Goal: Information Seeking & Learning: Learn about a topic

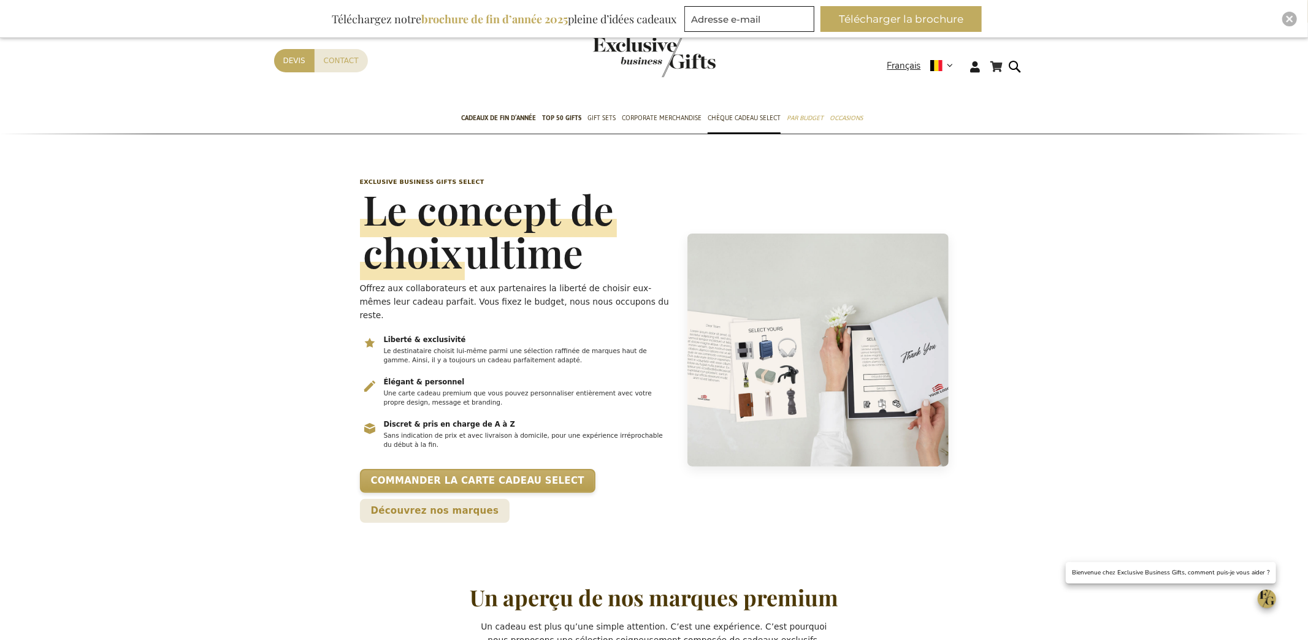
scroll to position [0, 4]
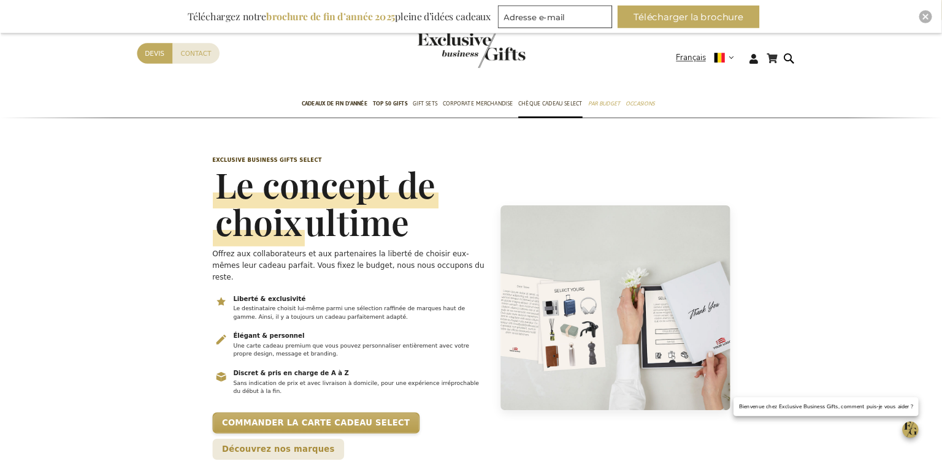
scroll to position [0, 5]
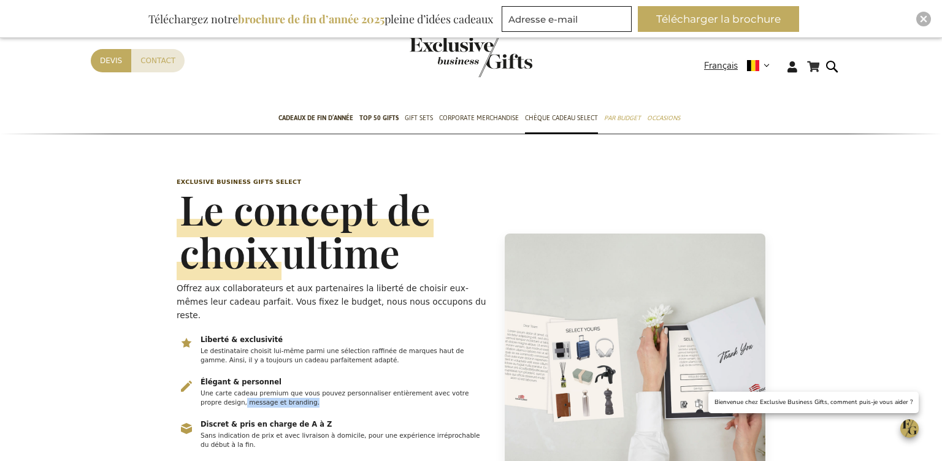
drag, startPoint x: 224, startPoint y: 388, endPoint x: 307, endPoint y: 392, distance: 82.9
click at [305, 391] on p "Une carte cadeau premium que vous pouvez personnaliser entièrement avec votre p…" at bounding box center [344, 399] width 288 height 20
copy p "message et branding."
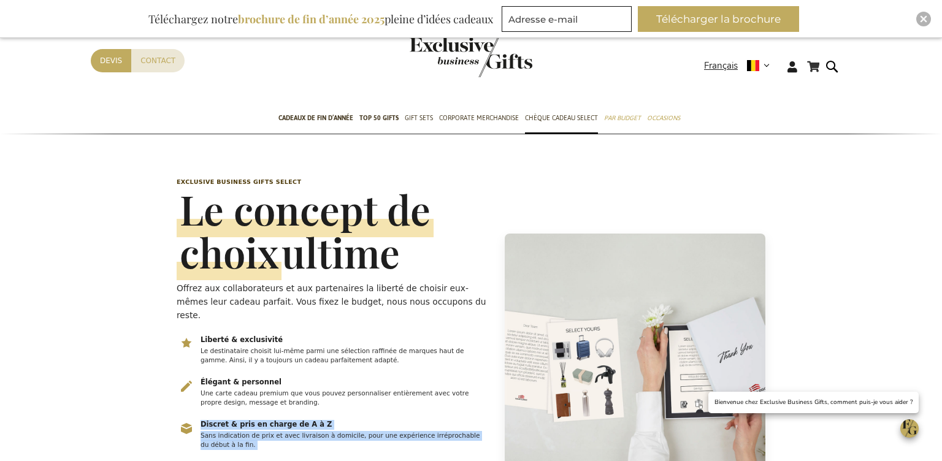
drag, startPoint x: 203, startPoint y: 410, endPoint x: 269, endPoint y: 444, distance: 74.3
click at [269, 444] on div "Exclusive Business Gifts Select Le concept de choix ultime Offrez aux collabora…" at bounding box center [333, 350] width 313 height 345
copy ul "Discret & pris en charge de A à Z Sans indication de prix et avec livraison à d…"
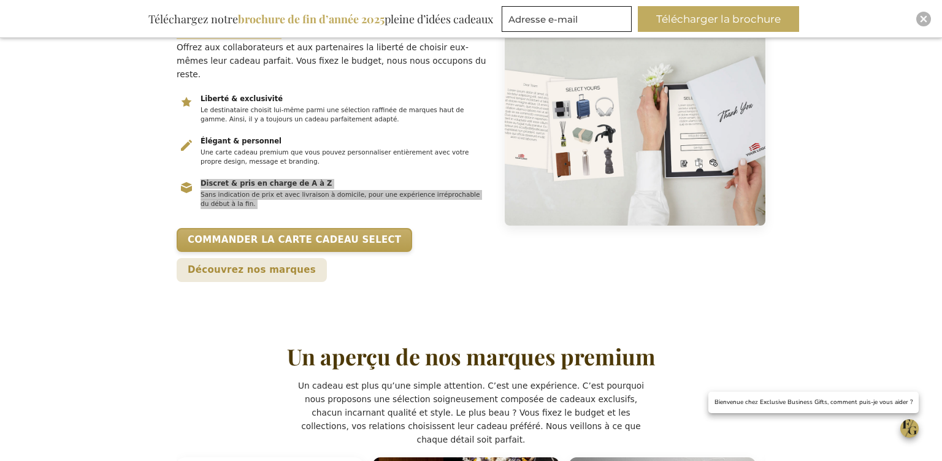
scroll to position [327, 0]
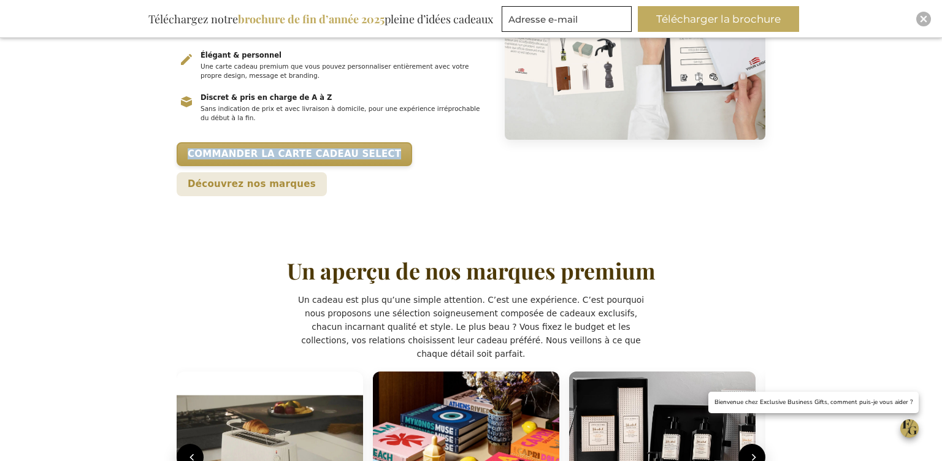
drag, startPoint x: 416, startPoint y: 141, endPoint x: 174, endPoint y: 140, distance: 242.2
click at [174, 140] on header "Exclusive Business Gifts Select Le concept de choix ultime Offrez aux collabora…" at bounding box center [470, 23] width 601 height 406
copy link "Commander la carte cadeau Select"
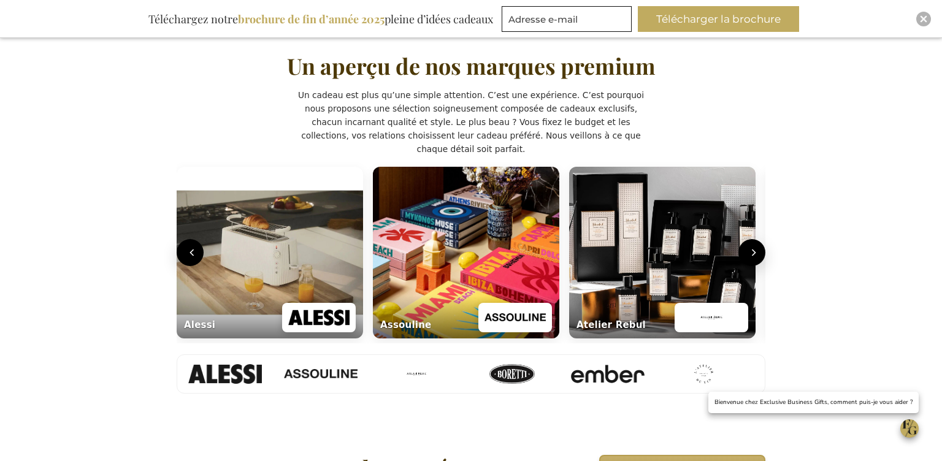
scroll to position [521, 0]
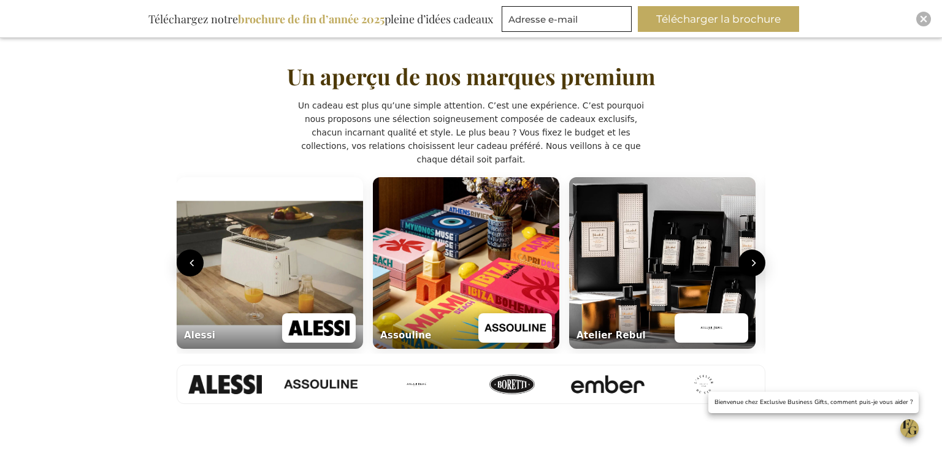
drag, startPoint x: 416, startPoint y: 116, endPoint x: 459, endPoint y: 116, distance: 42.9
click at [459, 116] on p "Un cadeau est plus qu’une simple attention. C’est une expérience. C’est pourquo…" at bounding box center [471, 132] width 349 height 67
drag, startPoint x: 468, startPoint y: 115, endPoint x: 409, endPoint y: 120, distance: 59.0
click at [408, 115] on p "Un cadeau est plus qu’une simple attention. C’est une expérience. C’est pourquo…" at bounding box center [471, 132] width 349 height 67
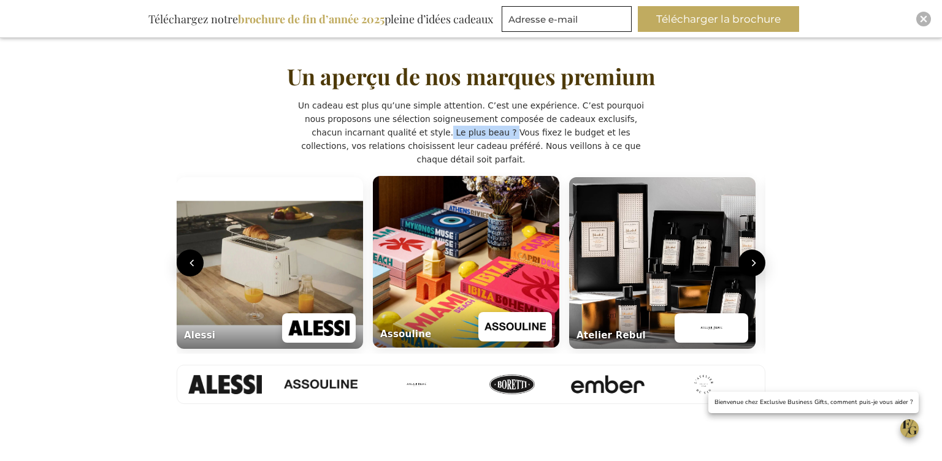
copy p "Le plus beau ?"
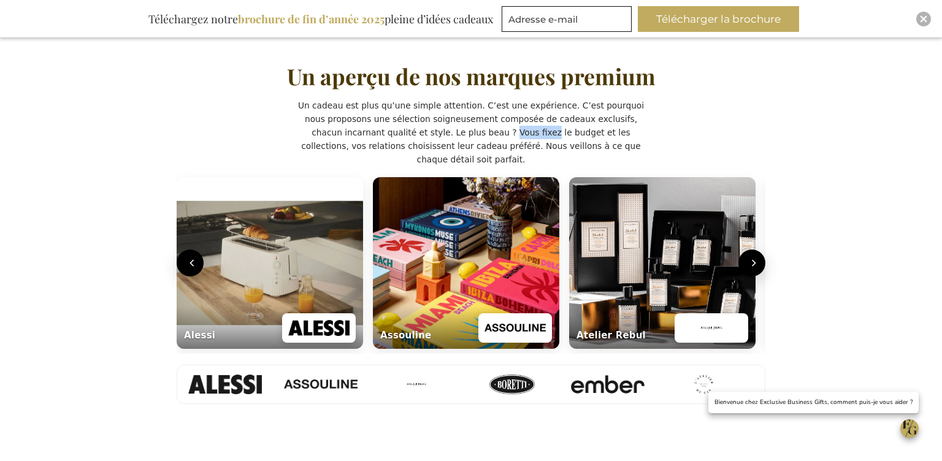
drag, startPoint x: 496, startPoint y: 116, endPoint x: 468, endPoint y: 121, distance: 28.5
click at [468, 116] on p "Un cadeau est plus qu’une simple attention. C’est une expérience. C’est pourquo…" at bounding box center [471, 132] width 349 height 67
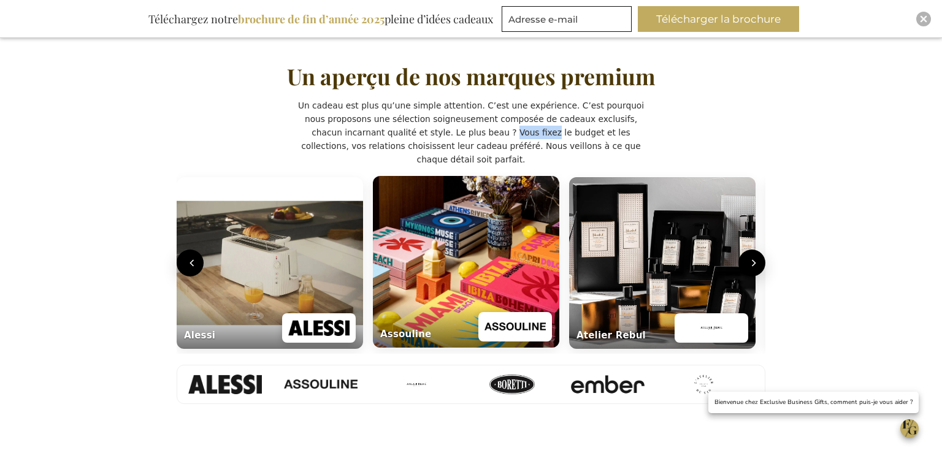
copy p "Vous fixez"
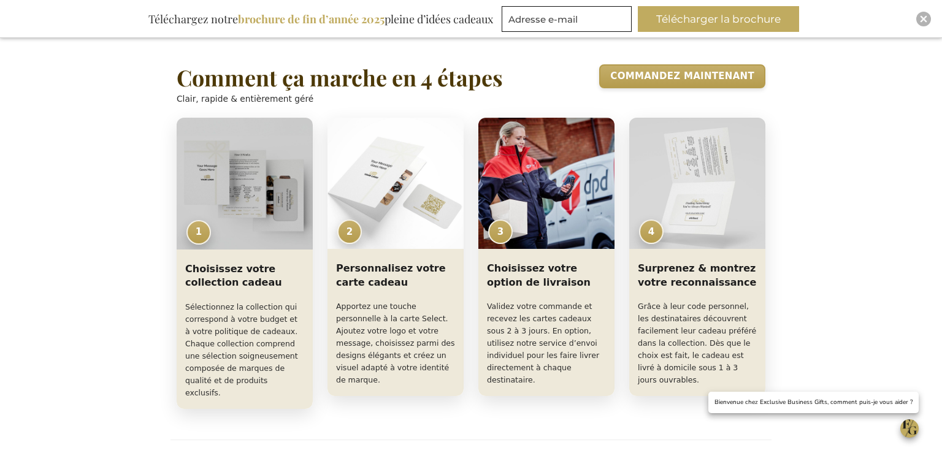
scroll to position [925, 0]
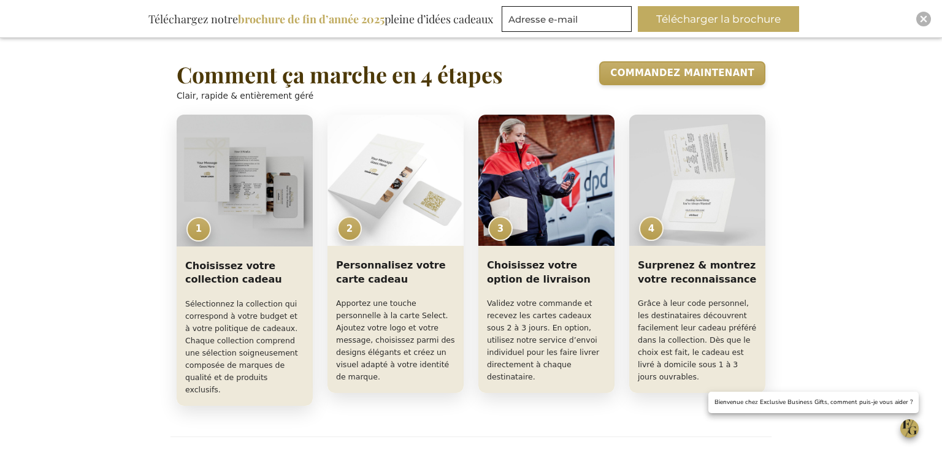
click at [262, 89] on p "Clair, rapide & entièrement géré" at bounding box center [340, 95] width 326 height 13
click at [263, 89] on p "Clair, rapide & entièrement géré" at bounding box center [340, 95] width 326 height 13
copy p "Clair, rapide & entièrement géré"
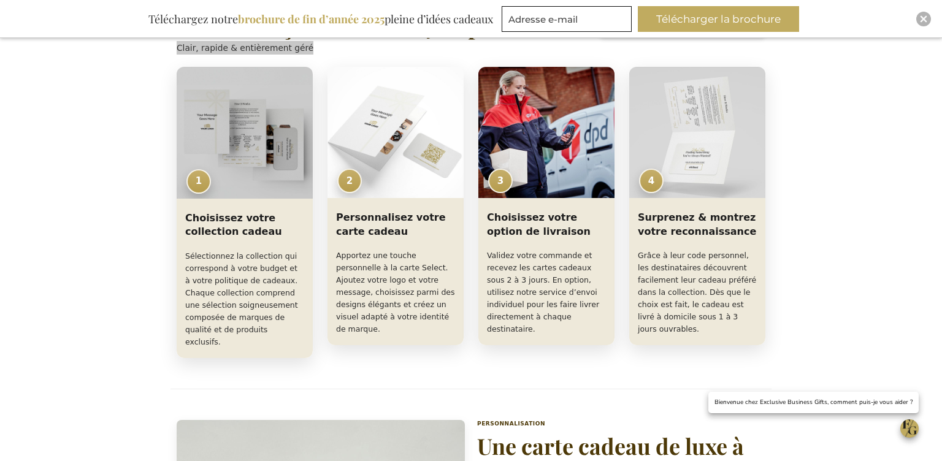
scroll to position [975, 0]
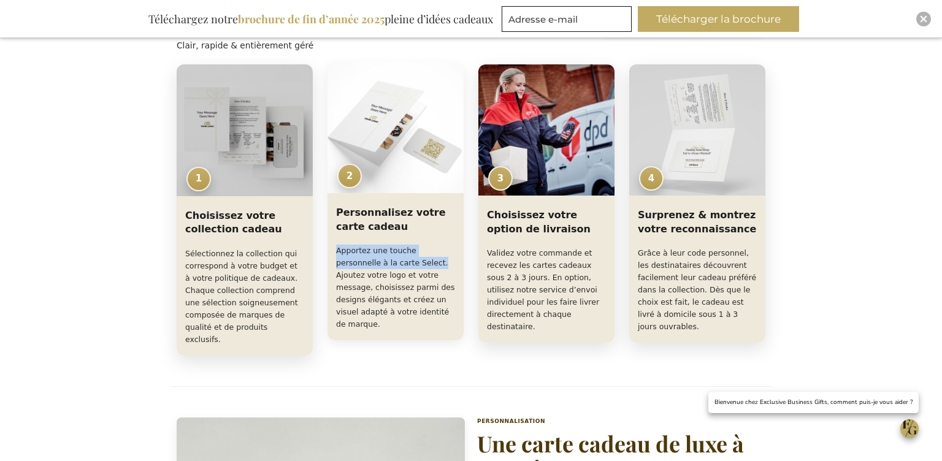
drag, startPoint x: 339, startPoint y: 235, endPoint x: 449, endPoint y: 248, distance: 110.5
click at [446, 248] on p "Apportez une touche personnelle à la carte Select. Ajoutez votre logo et votre …" at bounding box center [395, 288] width 119 height 86
copy p "Apportez une touche personnelle à la carte Select."
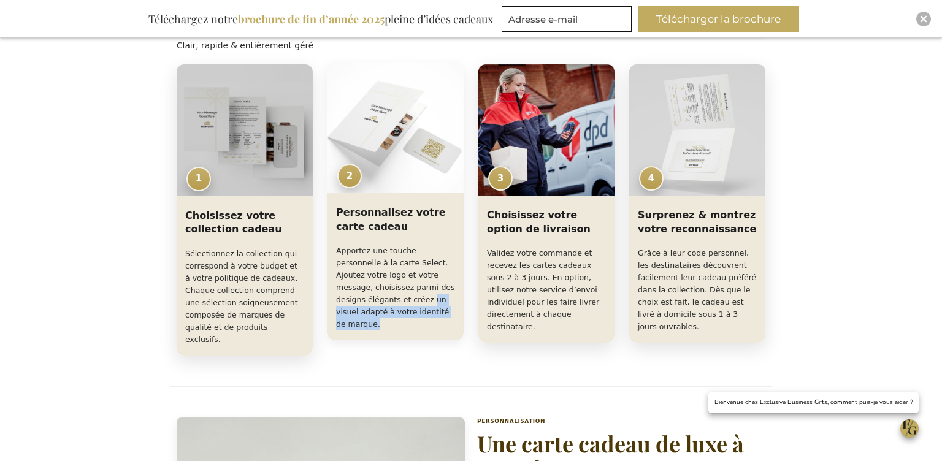
drag, startPoint x: 432, startPoint y: 287, endPoint x: 448, endPoint y: 309, distance: 26.9
click at [448, 309] on p "Apportez une touche personnelle à la carte Select. Ajoutez votre logo et votre …" at bounding box center [395, 288] width 119 height 86
copy p "un visuel adapté à votre identité de marque."
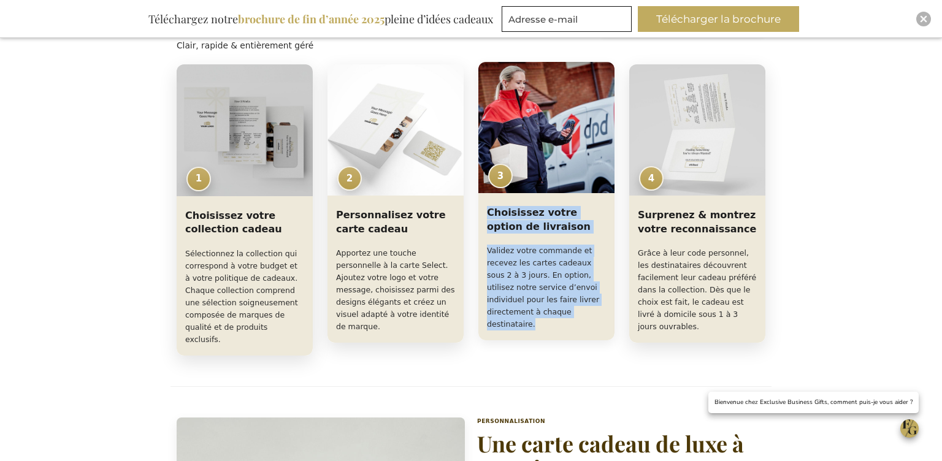
drag, startPoint x: 489, startPoint y: 197, endPoint x: 567, endPoint y: 302, distance: 131.0
click at [568, 302] on div "Choisissez votre option de livraison Validez votre commande et recevez les cart…" at bounding box center [546, 269] width 136 height 142
copy div "Choisissez votre option de livraison Validez votre commande et recevez les cart…"
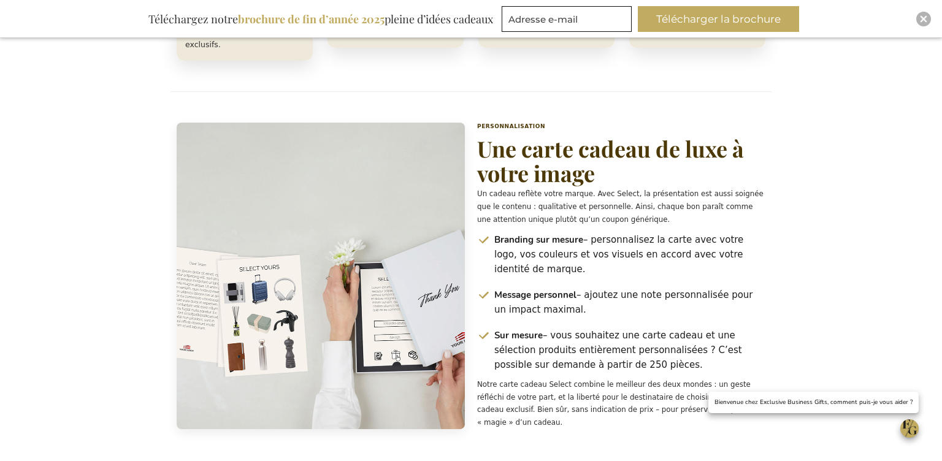
scroll to position [1280, 0]
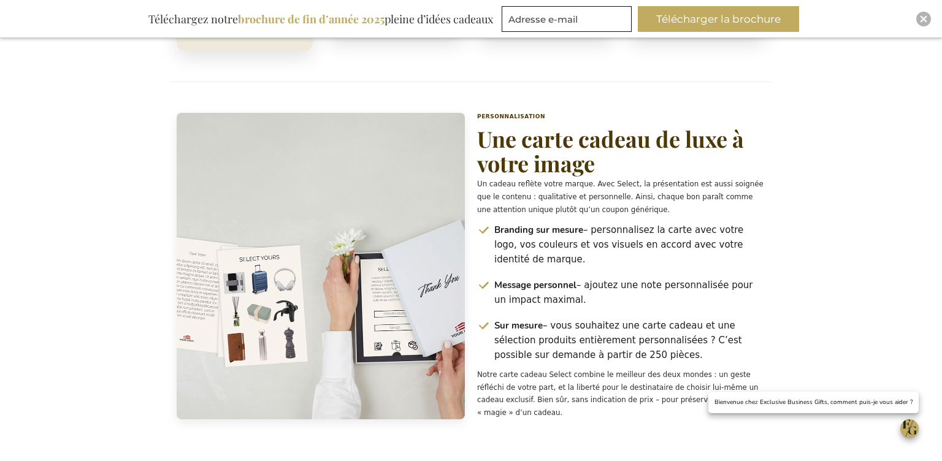
click at [544, 178] on p "Un cadeau reflète votre marque. Avec Select, la présentation est aussi soignée …" at bounding box center [621, 197] width 288 height 38
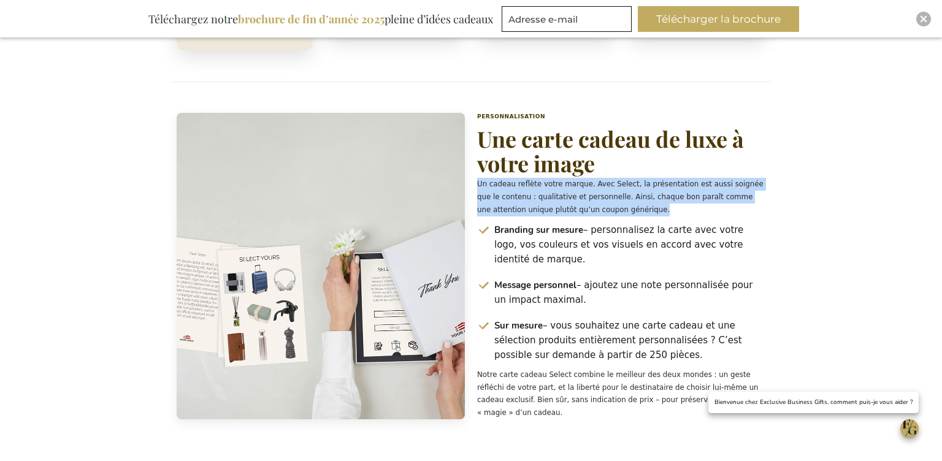
click at [544, 178] on p "Un cadeau reflète votre marque. Avec Select, la présentation est aussi soignée …" at bounding box center [621, 197] width 288 height 38
copy div "Un cadeau reflète votre marque. Avec Select, la présentation est aussi soignée …"
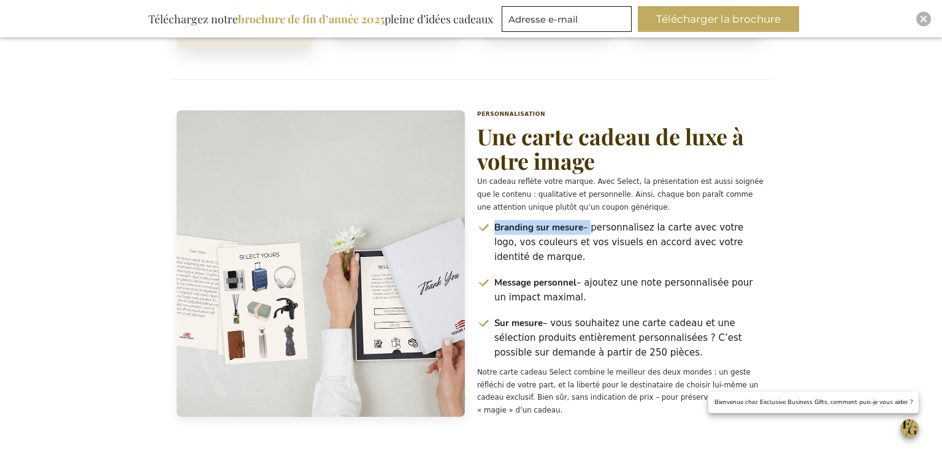
drag, startPoint x: 590, startPoint y: 200, endPoint x: 489, endPoint y: 200, distance: 101.2
click at [489, 220] on li "Branding sur mesure – personnalisez la carte avec votre logo, vos couleurs et v…" at bounding box center [621, 242] width 288 height 44
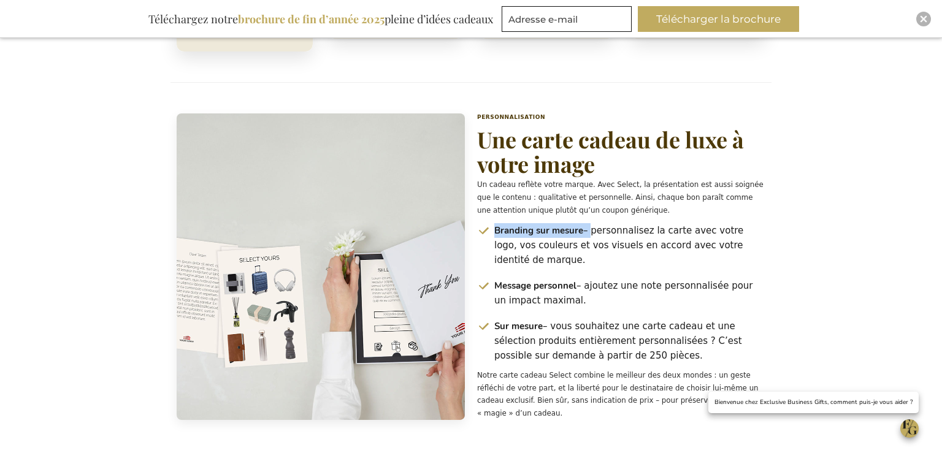
scroll to position [1279, 0]
drag, startPoint x: 496, startPoint y: 299, endPoint x: 661, endPoint y: 333, distance: 168.3
click at [660, 333] on span "Sur mesure – vous souhaitez une carte cadeau et une sélection produits entièrem…" at bounding box center [629, 341] width 271 height 44
drag, startPoint x: 518, startPoint y: 376, endPoint x: 549, endPoint y: 389, distance: 33.6
click at [551, 388] on p "Notre carte cadeau Select combine le meilleur des deux mondes : un geste réfléc…" at bounding box center [621, 395] width 288 height 51
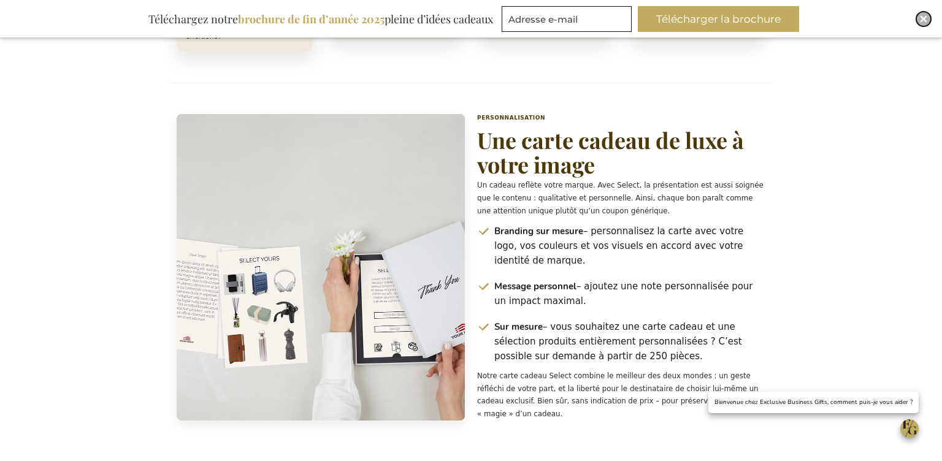
drag, startPoint x: 929, startPoint y: 18, endPoint x: 915, endPoint y: 25, distance: 16.2
click at [929, 18] on div "Close" at bounding box center [923, 19] width 15 height 15
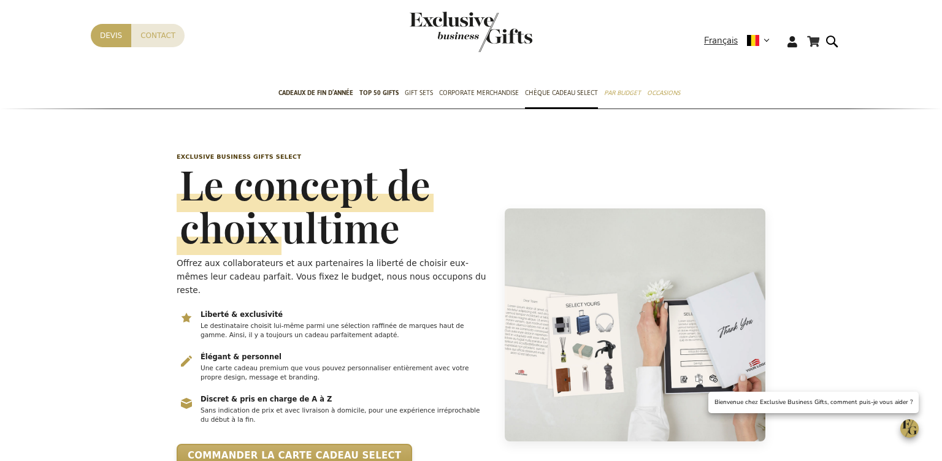
scroll to position [0, 0]
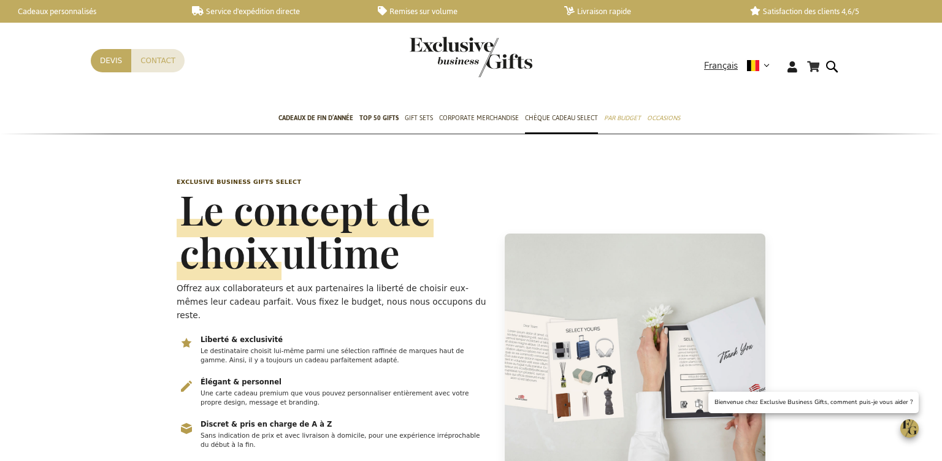
click at [723, 56] on div "Mon panier Mon panier 0 [GEOGRAPHIC_DATA] Aucun article dans votre panier. Alle…" at bounding box center [471, 76] width 780 height 55
drag, startPoint x: 722, startPoint y: 63, endPoint x: 655, endPoint y: 96, distance: 75.1
click at [722, 63] on span "Français" at bounding box center [721, 66] width 34 height 14
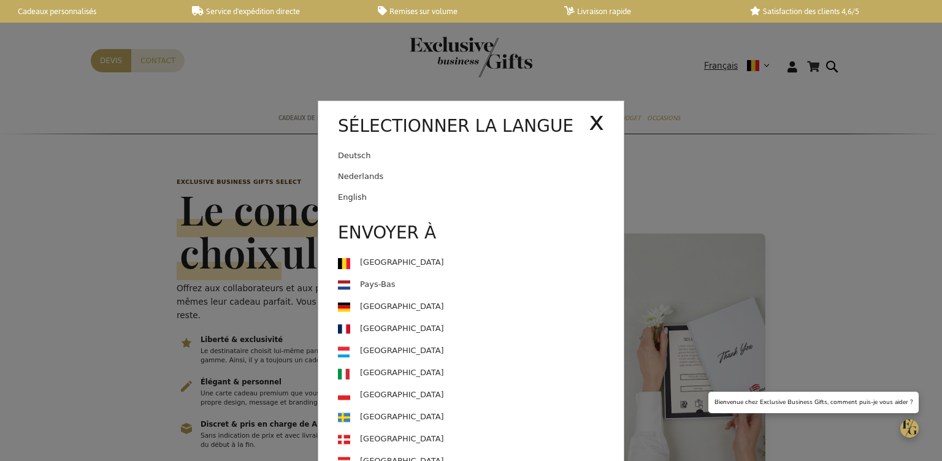
drag, startPoint x: 375, startPoint y: 158, endPoint x: 353, endPoint y: 124, distance: 41.1
click at [375, 158] on link "Deutsch" at bounding box center [463, 155] width 251 height 21
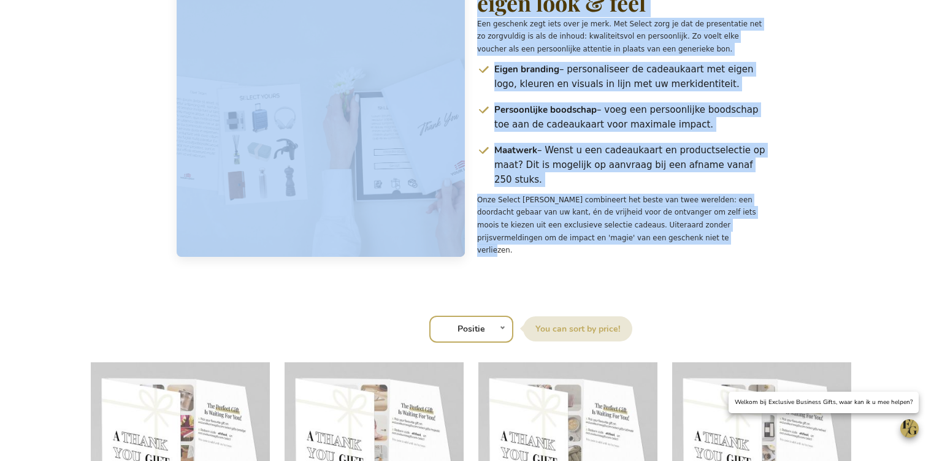
scroll to position [0, 5]
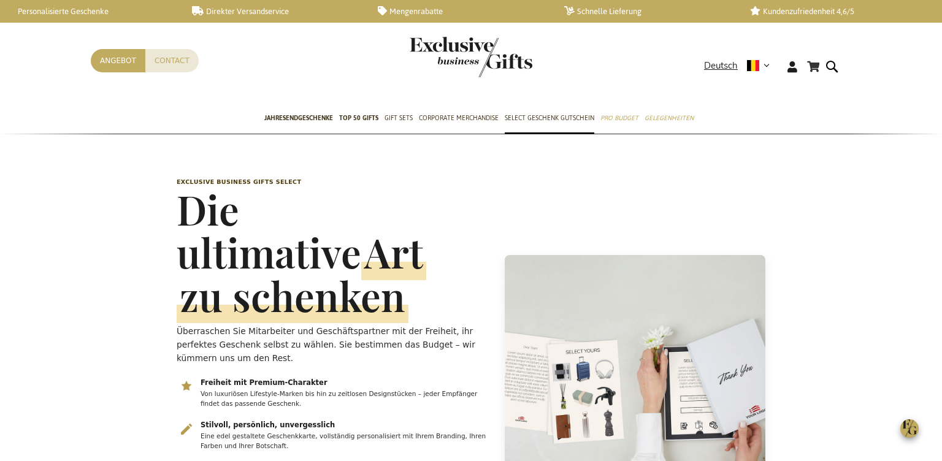
scroll to position [0, 5]
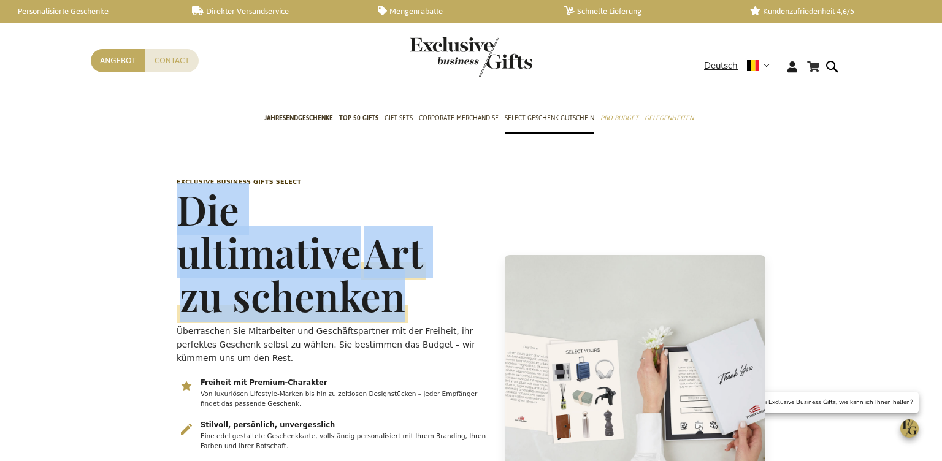
drag, startPoint x: 238, startPoint y: 224, endPoint x: 486, endPoint y: 262, distance: 250.6
click at [489, 261] on h1 "Die ultimative Art zu schenken" at bounding box center [333, 252] width 313 height 129
copy h1 "Die ultimative Art zu schenken"
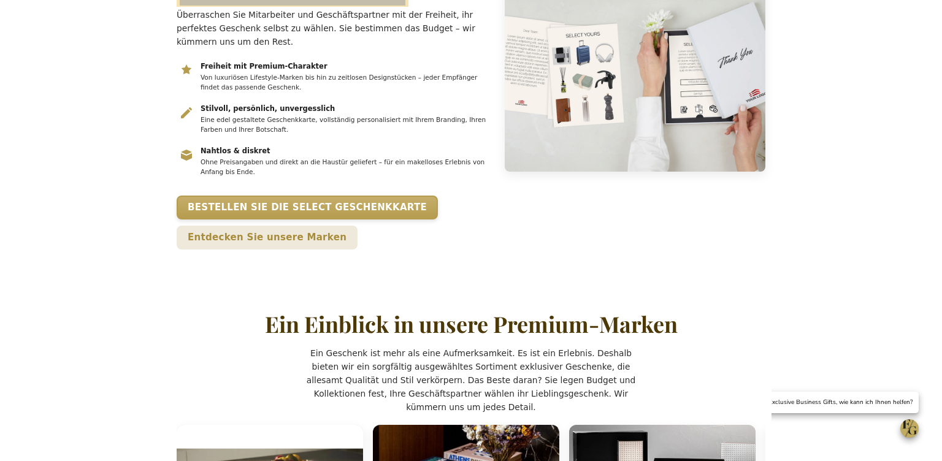
scroll to position [319, 0]
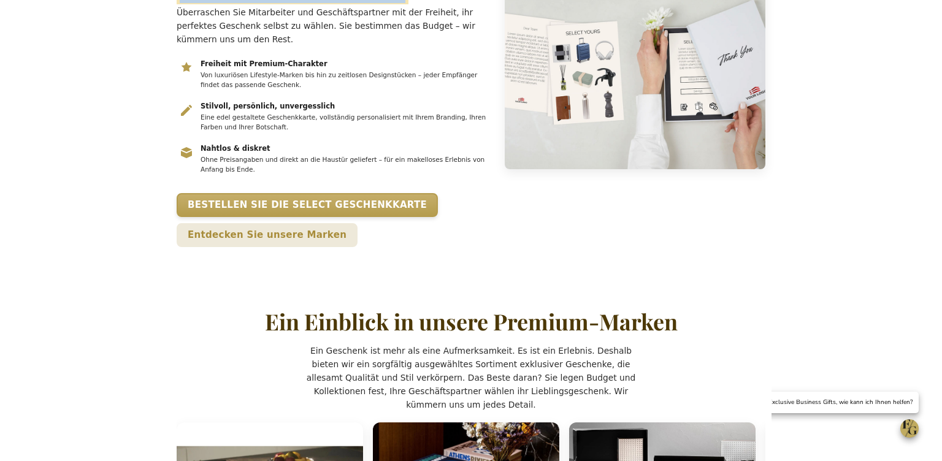
click at [430, 310] on h2 "Ein Einblick in unsere Premium-Marken" at bounding box center [471, 322] width 413 height 25
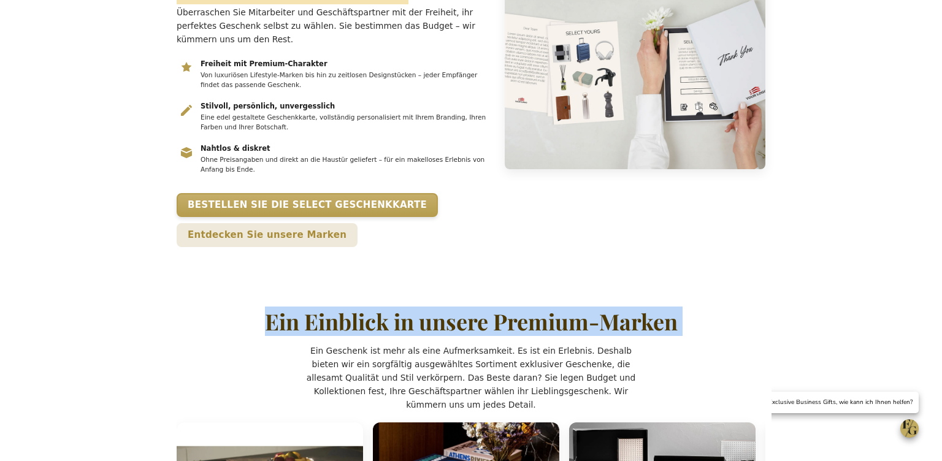
click at [430, 310] on h2 "Ein Einblick in unsere Premium-Marken" at bounding box center [471, 322] width 413 height 25
copy h2 "Ein Einblick in unsere Premium-Marken"
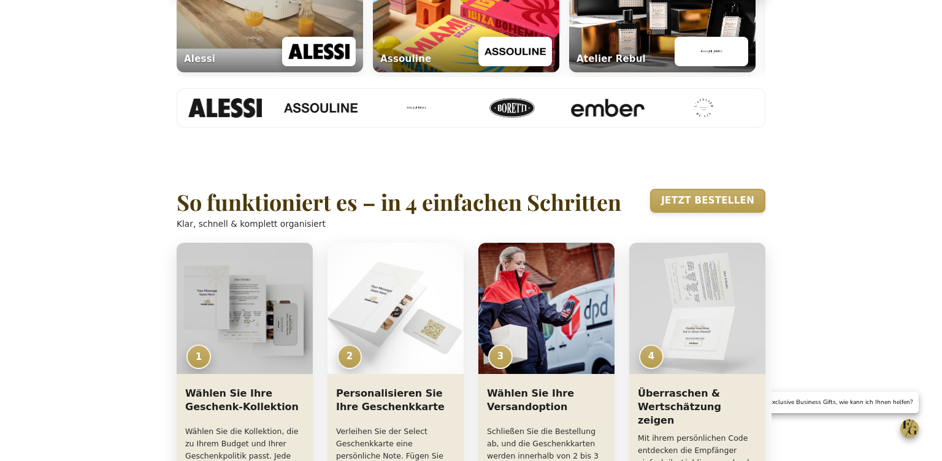
scroll to position [839, 0]
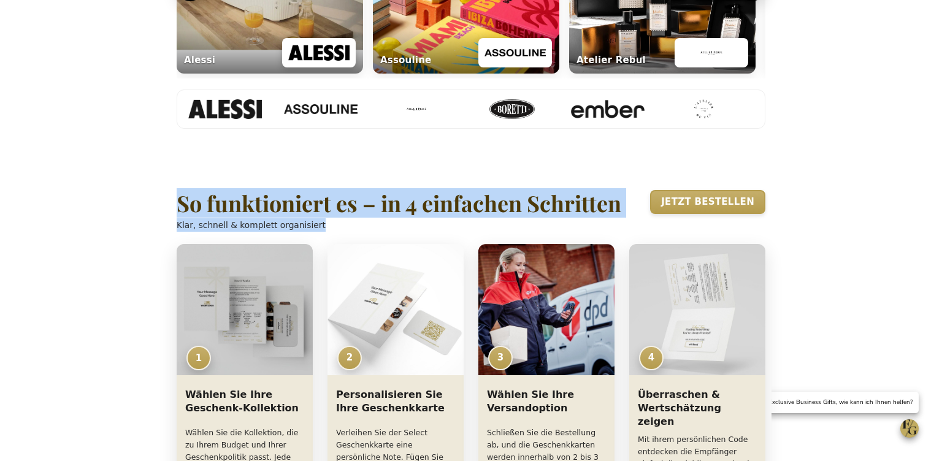
drag, startPoint x: 216, startPoint y: 152, endPoint x: 326, endPoint y: 166, distance: 110.0
click at [326, 190] on div "So funktioniert es – in 4 einfachen Schritten Klar, schnell & komplett organisi…" at bounding box center [399, 211] width 444 height 42
copy div "So funktioniert es – in 4 einfachen Schritten Klar, schnell & komplett organisi…"
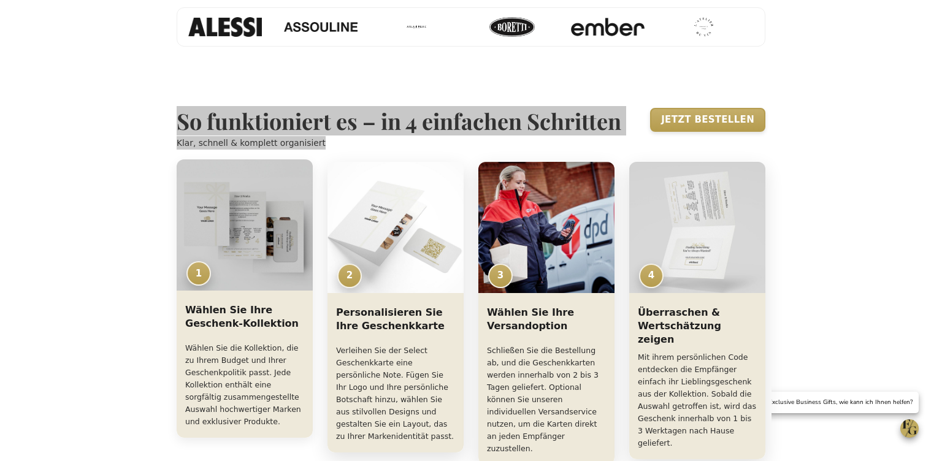
scroll to position [926, 0]
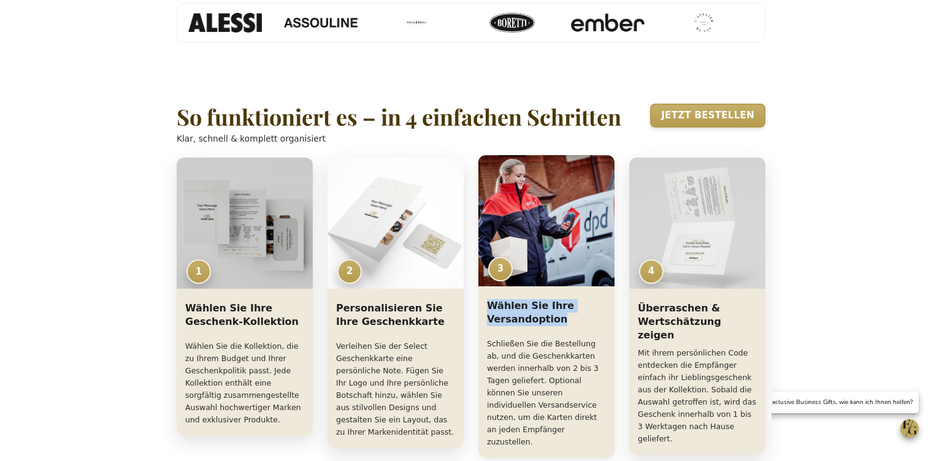
drag, startPoint x: 487, startPoint y: 247, endPoint x: 577, endPoint y: 262, distance: 90.8
click at [578, 299] on h3 "Wählen Sie Ihre Versandoption" at bounding box center [546, 316] width 119 height 34
copy h3 "Wählen Sie Ihre Versandoption"
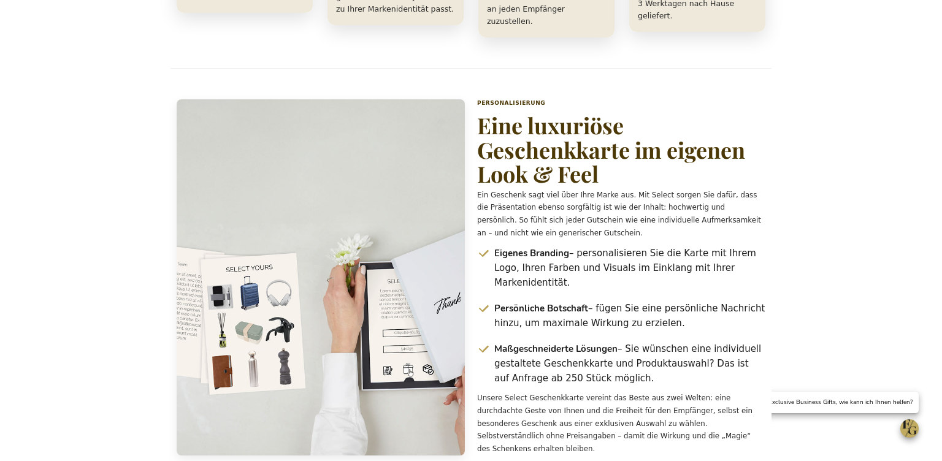
scroll to position [1370, 0]
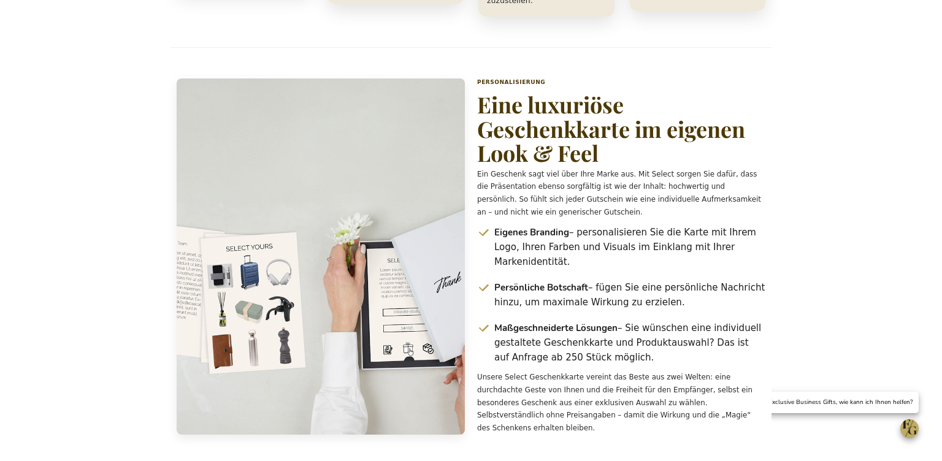
drag, startPoint x: 495, startPoint y: 256, endPoint x: 661, endPoint y: 291, distance: 169.8
click at [662, 321] on span "Maßgeschneiderte Lösungen – Sie wünschen eine individuell gestaltete Geschenkka…" at bounding box center [629, 343] width 271 height 44
copy span "Maßgeschneiderte Lösungen – Sie wünschen eine individuell gestaltete Geschenkka…"
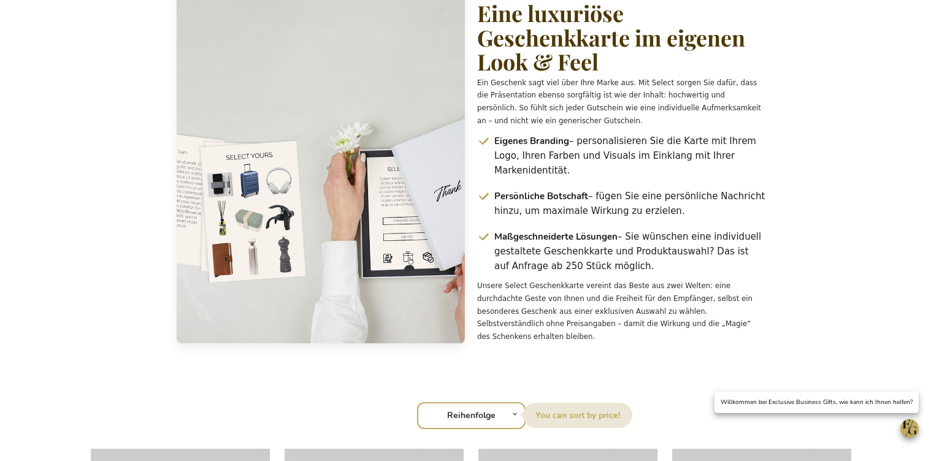
scroll to position [1465, 0]
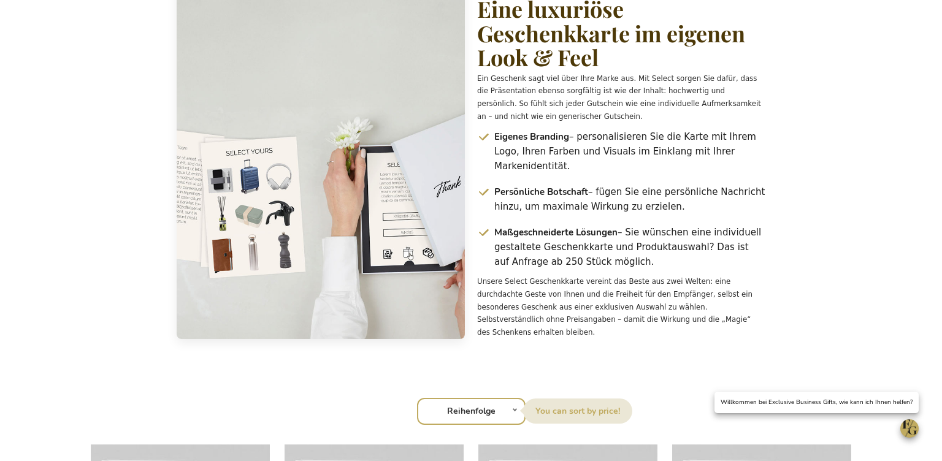
click at [546, 275] on p "Unsere Select Geschenkkarte vereint das Beste aus zwei Welten: eine durchdachte…" at bounding box center [621, 306] width 288 height 63
